Goal: Entertainment & Leisure: Consume media (video, audio)

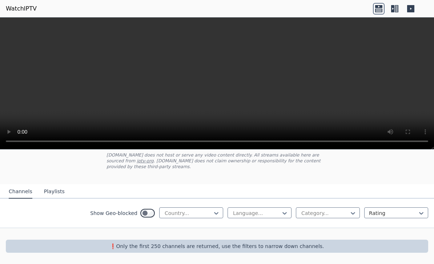
scroll to position [45, 0]
click at [224, 79] on video at bounding box center [217, 83] width 434 height 132
click at [395, 9] on icon at bounding box center [395, 9] width 12 height 12
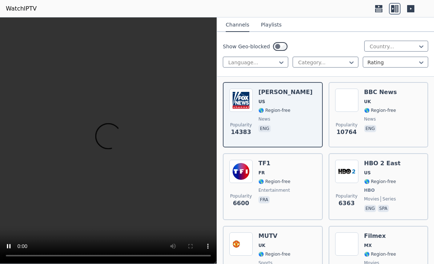
scroll to position [100, 0]
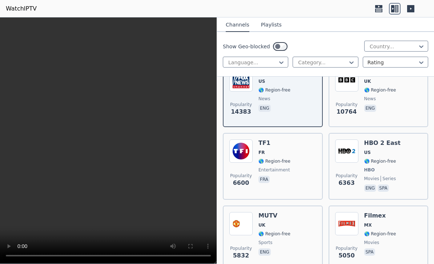
click at [276, 27] on button "Playlists" at bounding box center [271, 25] width 21 height 14
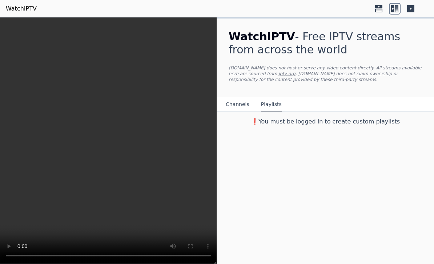
click at [247, 104] on button "Channels" at bounding box center [238, 105] width 24 height 14
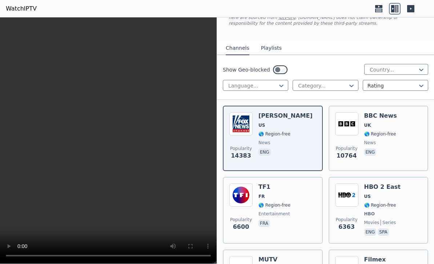
scroll to position [61, 0]
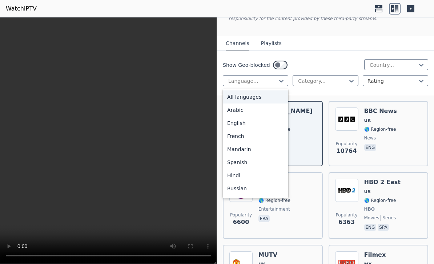
click at [376, 53] on div "Show Geo-blocked Country... All languages, 1 of 22. 22 results available. Use U…" at bounding box center [325, 73] width 217 height 45
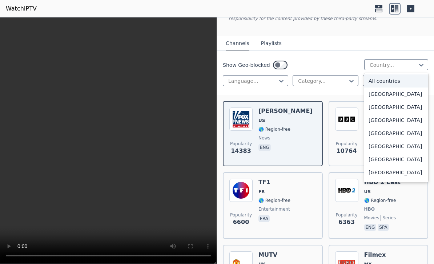
click at [345, 56] on div "Show Geo-blocked All countries, 1 of 206. 206 results available. Use Up and Dow…" at bounding box center [325, 73] width 217 height 45
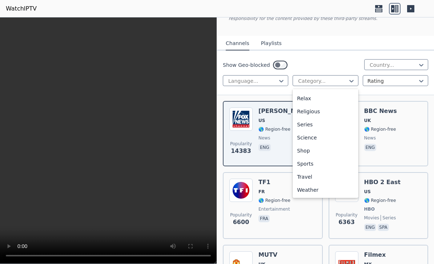
scroll to position [247, 0]
click at [307, 163] on div "Sports" at bounding box center [325, 163] width 65 height 13
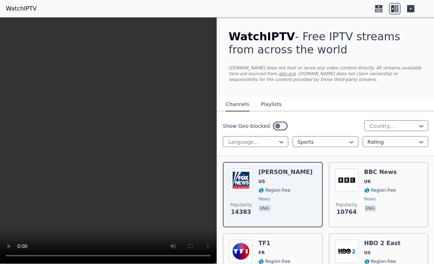
click at [344, 65] on p "[DOMAIN_NAME] does not host or serve any video content directly. All streams av…" at bounding box center [326, 73] width 194 height 17
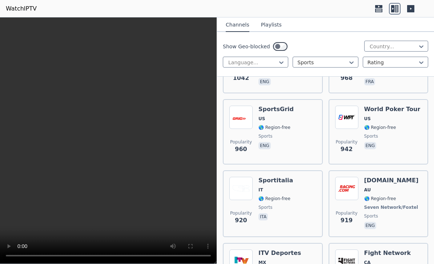
scroll to position [660, 0]
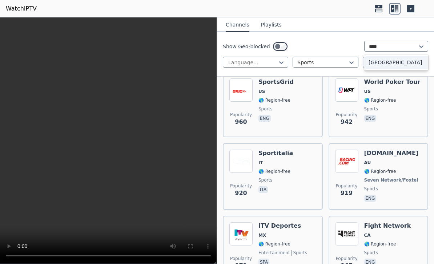
click at [403, 64] on div "[GEOGRAPHIC_DATA]" at bounding box center [396, 62] width 64 height 13
type input "****"
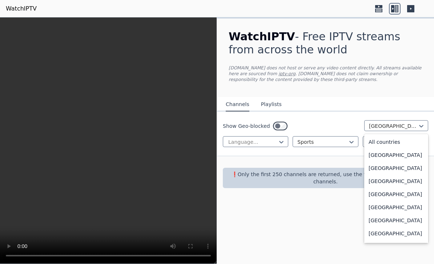
click at [401, 145] on div "All countries" at bounding box center [396, 142] width 64 height 13
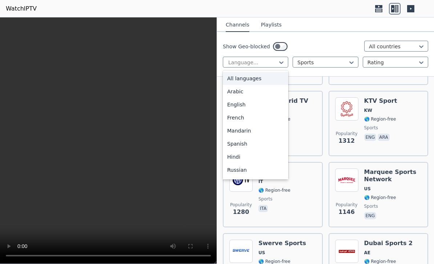
scroll to position [348, 0]
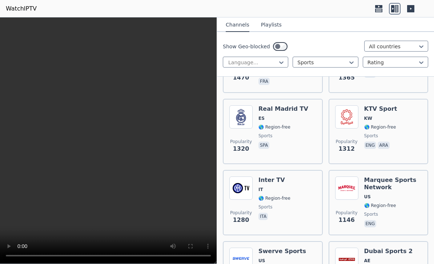
click at [247, 48] on label "Show Geo-blocked" at bounding box center [246, 46] width 47 height 7
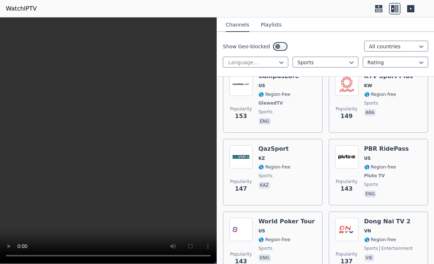
scroll to position [2527, 0]
click at [276, 24] on button "Playlists" at bounding box center [271, 25] width 21 height 14
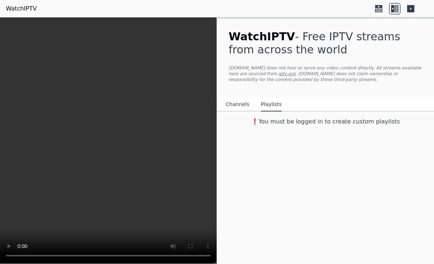
scroll to position [0, 0]
click at [16, 7] on link "WatchIPTV" at bounding box center [21, 8] width 31 height 9
